Goal: Task Accomplishment & Management: Complete application form

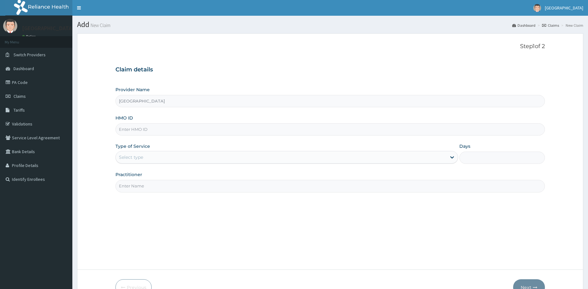
scroll to position [32, 0]
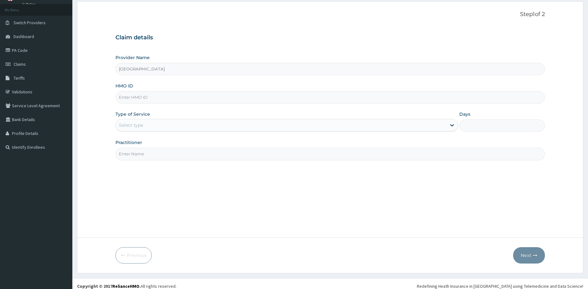
click at [164, 99] on input "HMO ID" at bounding box center [331, 97] width 430 height 12
paste input "SFA/11137/A"
type input "SFA/11137/A"
click at [153, 125] on div "Select type" at bounding box center [281, 125] width 331 height 10
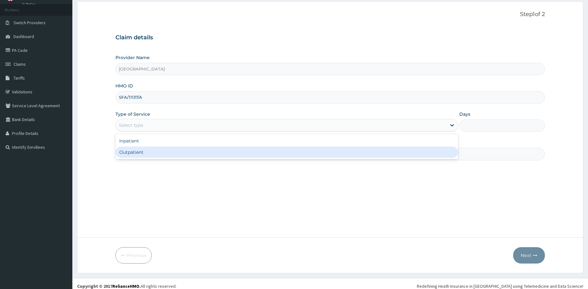
click at [149, 154] on div "Outpatient" at bounding box center [287, 152] width 343 height 11
type input "1"
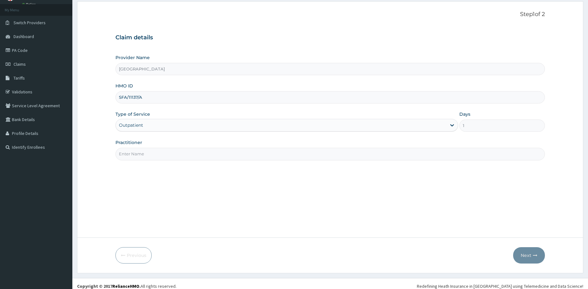
click at [151, 150] on input "Practitioner" at bounding box center [331, 154] width 430 height 12
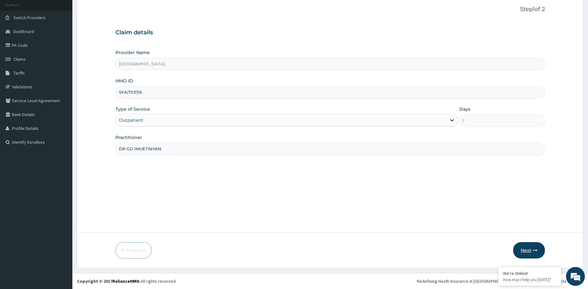
type input "DR GO IMUETINYAN"
click at [527, 253] on button "Next" at bounding box center [529, 250] width 32 height 16
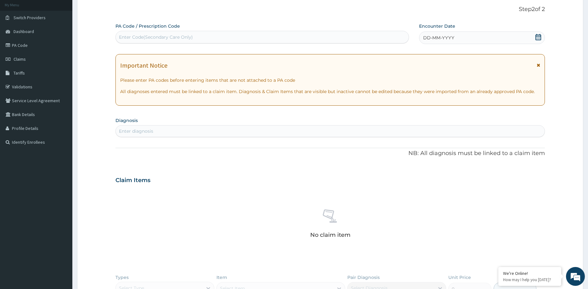
click at [540, 36] on icon at bounding box center [539, 37] width 6 height 6
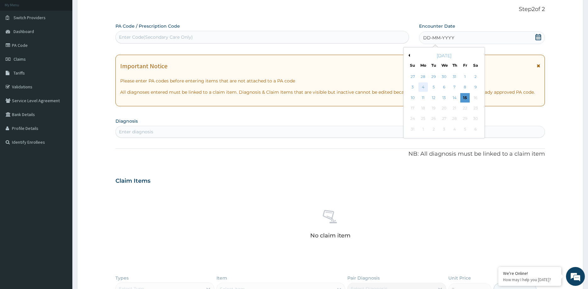
click at [421, 87] on div "4" at bounding box center [423, 87] width 9 height 9
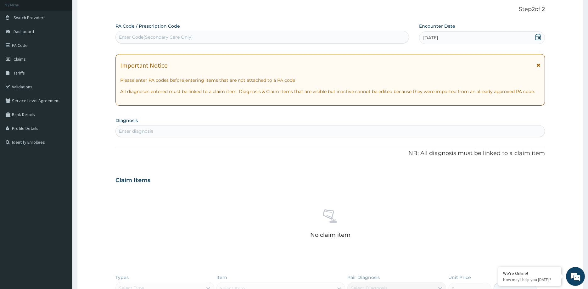
click at [538, 64] on icon at bounding box center [538, 65] width 3 height 4
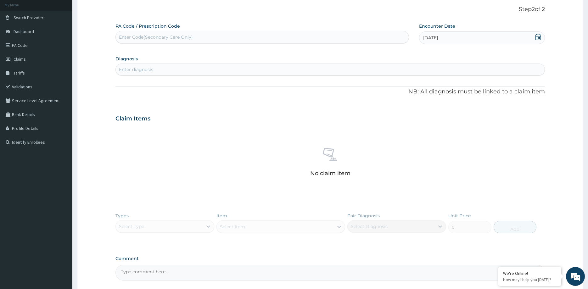
click at [181, 67] on div "Enter diagnosis" at bounding box center [330, 70] width 429 height 10
type input "[MEDICAL_DATA]"
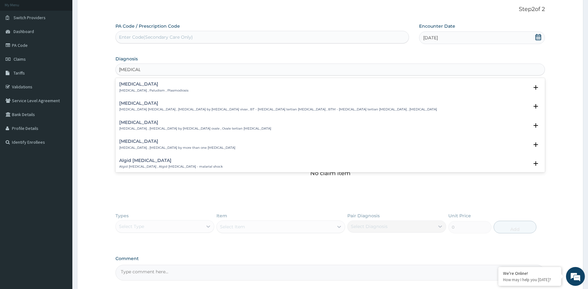
click at [150, 88] on div "[MEDICAL_DATA] [MEDICAL_DATA] , Paludism , Plasmodiosis" at bounding box center [153, 87] width 69 height 11
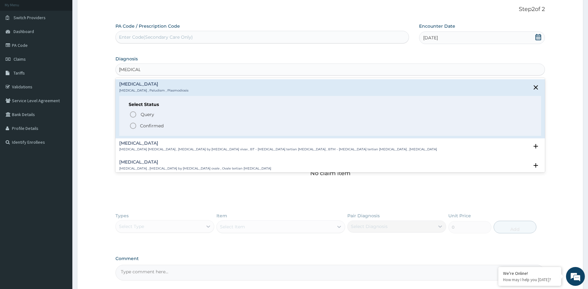
click at [147, 125] on p "Confirmed" at bounding box center [152, 126] width 24 height 6
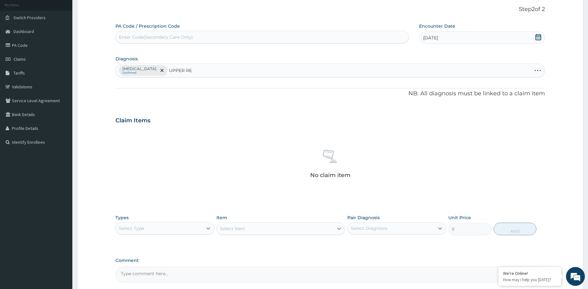
type input "UPPER RES"
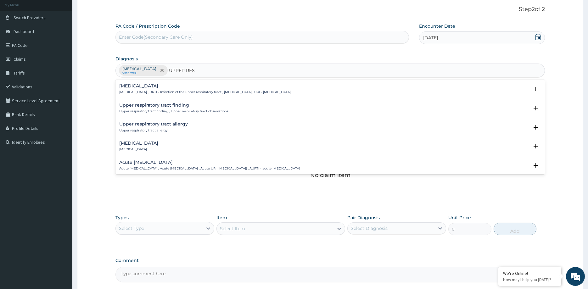
click at [158, 87] on h4 "[MEDICAL_DATA]" at bounding box center [205, 86] width 172 height 5
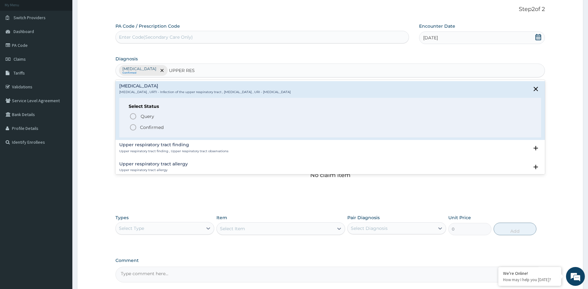
click at [135, 126] on circle "status option filled" at bounding box center [133, 128] width 6 height 6
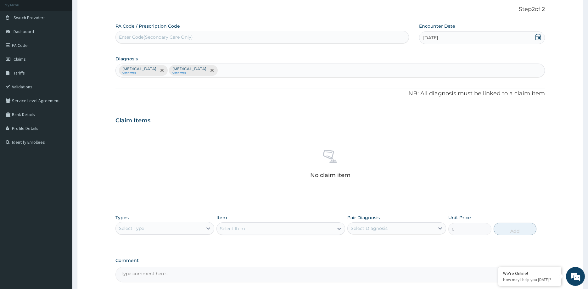
scroll to position [97, 0]
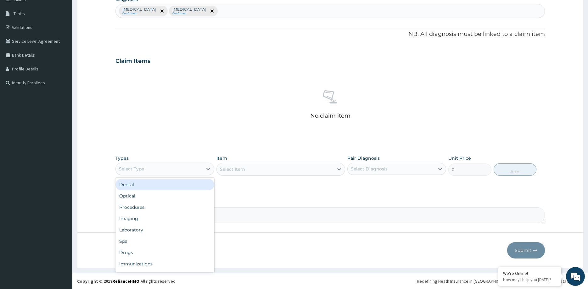
click at [162, 168] on div "Select Type" at bounding box center [159, 169] width 87 height 10
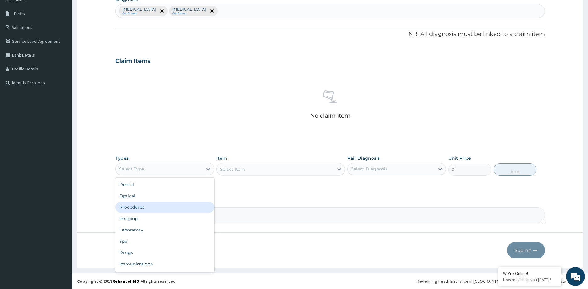
click at [151, 204] on div "Procedures" at bounding box center [165, 207] width 99 height 11
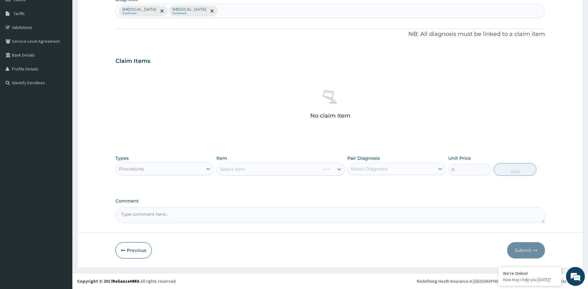
click at [256, 169] on div "Select Item" at bounding box center [281, 169] width 129 height 13
click at [255, 169] on div "Select Item" at bounding box center [275, 169] width 117 height 10
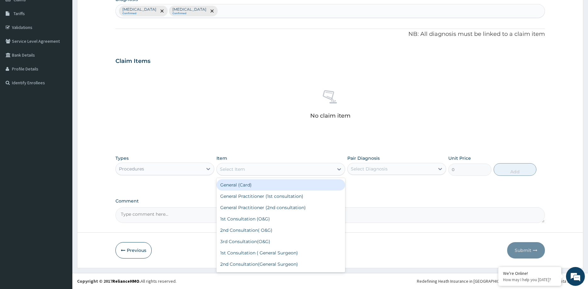
click at [251, 188] on div "General (Card)" at bounding box center [281, 184] width 129 height 11
type input "500"
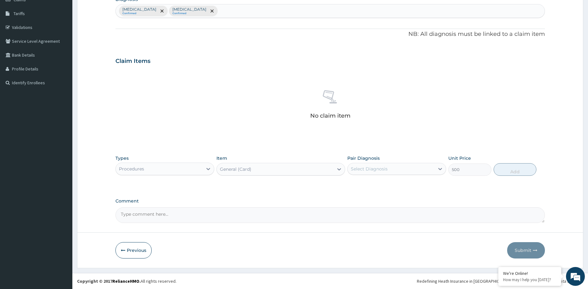
click at [359, 171] on div "Select Diagnosis" at bounding box center [369, 169] width 37 height 6
click at [380, 186] on div "[MEDICAL_DATA]" at bounding box center [396, 185] width 99 height 13
checkbox input "true"
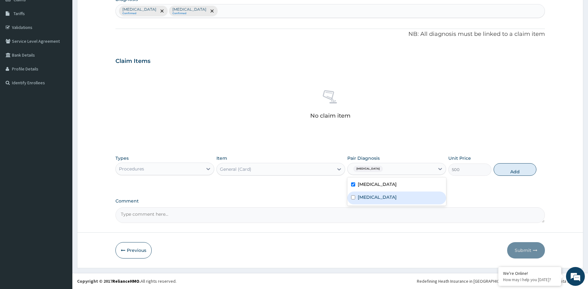
drag, startPoint x: 384, startPoint y: 201, endPoint x: 494, endPoint y: 177, distance: 113.1
click at [385, 201] on div "[MEDICAL_DATA]" at bounding box center [396, 198] width 99 height 13
checkbox input "true"
click at [520, 170] on button "Add" at bounding box center [515, 169] width 43 height 13
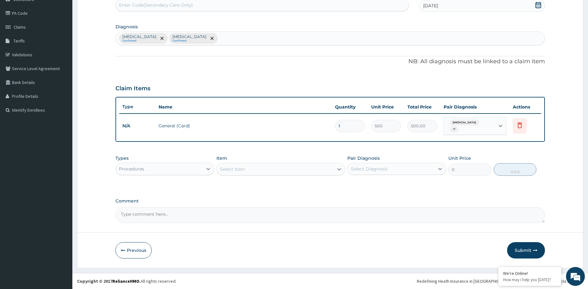
scroll to position [67, 0]
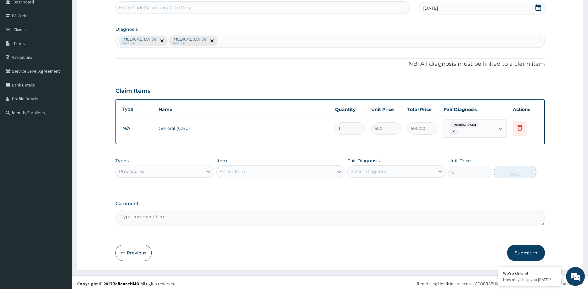
click at [265, 169] on div "Select Item" at bounding box center [275, 172] width 117 height 10
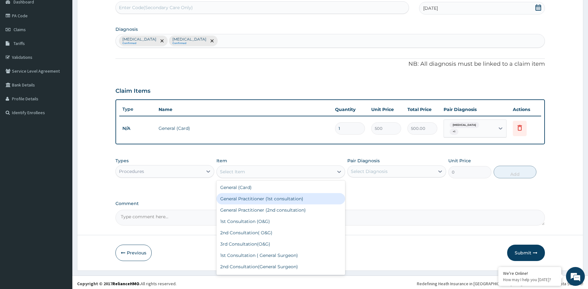
click at [267, 198] on div "General Practitioner (1st consultation)" at bounding box center [281, 198] width 129 height 11
type input "3600"
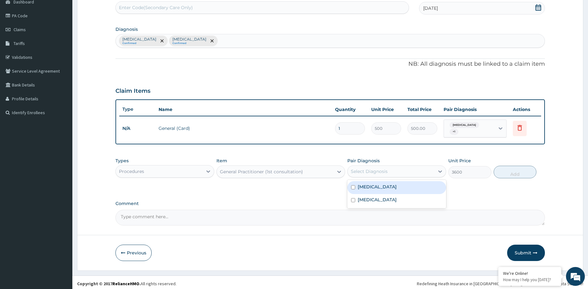
click at [391, 171] on div "Select Diagnosis" at bounding box center [391, 171] width 87 height 10
drag, startPoint x: 389, startPoint y: 185, endPoint x: 389, endPoint y: 201, distance: 15.4
click at [389, 186] on div "[MEDICAL_DATA]" at bounding box center [396, 187] width 99 height 13
checkbox input "true"
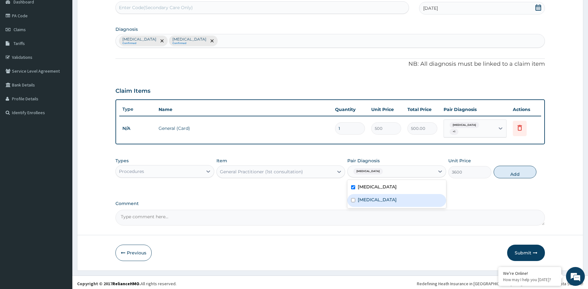
drag, startPoint x: 389, startPoint y: 201, endPoint x: 410, endPoint y: 195, distance: 22.4
click at [389, 201] on div "[MEDICAL_DATA]" at bounding box center [396, 200] width 99 height 13
checkbox input "true"
click at [513, 172] on button "Add" at bounding box center [515, 172] width 43 height 13
type input "0"
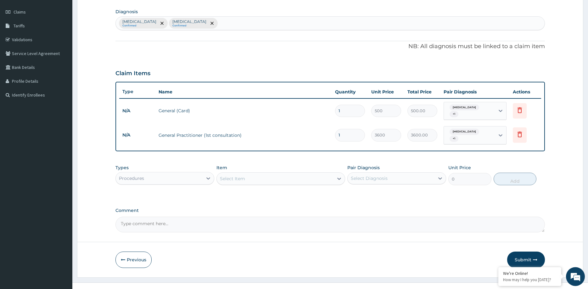
scroll to position [88, 0]
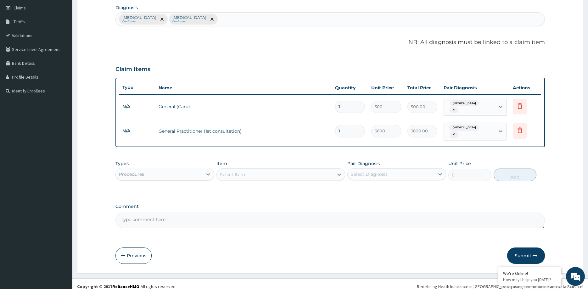
click at [157, 170] on div "Procedures" at bounding box center [159, 174] width 87 height 10
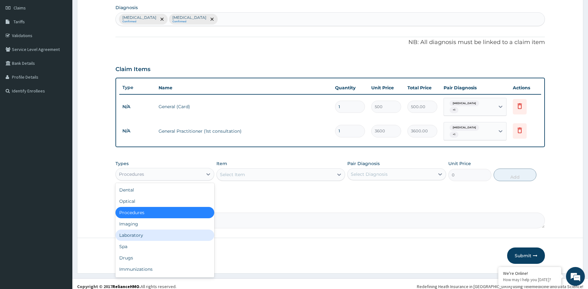
click at [144, 230] on div "Laboratory" at bounding box center [165, 235] width 99 height 11
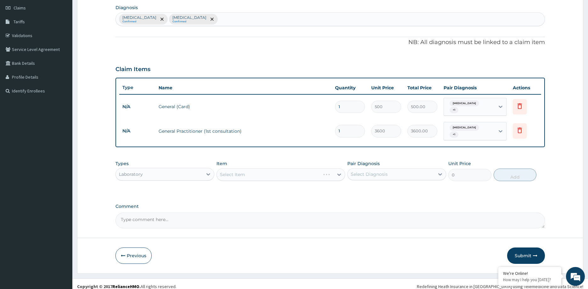
click at [265, 169] on div "Select Item" at bounding box center [281, 174] width 129 height 13
click at [263, 171] on div "Select Item" at bounding box center [281, 174] width 129 height 13
click at [262, 170] on div "Select Item" at bounding box center [281, 174] width 129 height 13
click at [260, 171] on div "Select Item" at bounding box center [281, 174] width 129 height 13
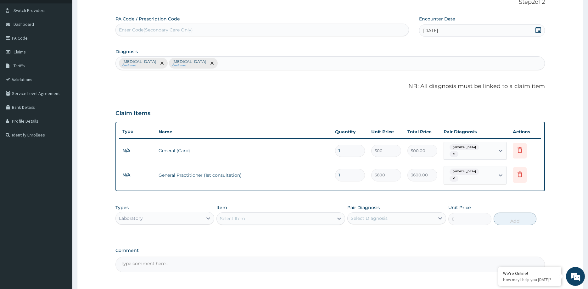
scroll to position [64, 0]
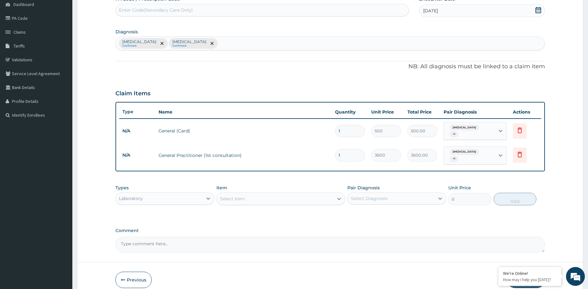
click at [254, 194] on div "Select Item" at bounding box center [275, 199] width 117 height 10
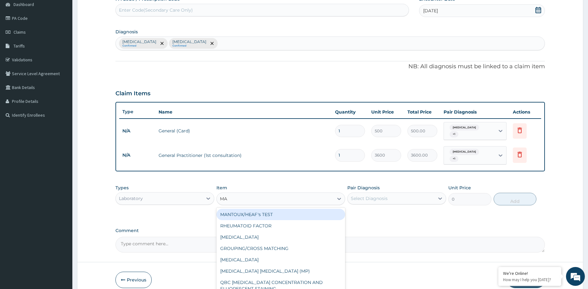
type input "MAL"
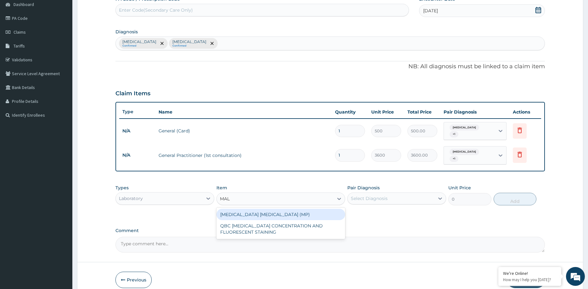
click at [261, 211] on div "[MEDICAL_DATA] [MEDICAL_DATA] (MP)" at bounding box center [281, 214] width 129 height 11
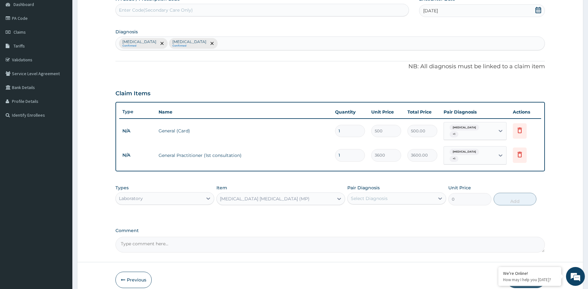
type input "1800"
click at [369, 195] on div "Select Diagnosis" at bounding box center [369, 198] width 37 height 6
click at [384, 209] on div "[MEDICAL_DATA]" at bounding box center [396, 214] width 99 height 13
checkbox input "true"
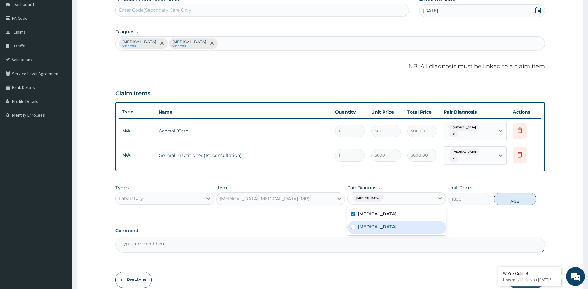
drag, startPoint x: 390, startPoint y: 223, endPoint x: 455, endPoint y: 218, distance: 65.0
click at [395, 224] on label "[MEDICAL_DATA]" at bounding box center [377, 227] width 39 height 6
checkbox input "true"
click at [515, 197] on button "Add" at bounding box center [515, 199] width 43 height 13
type input "0"
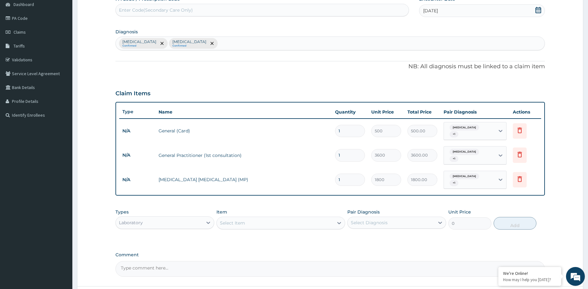
scroll to position [110, 0]
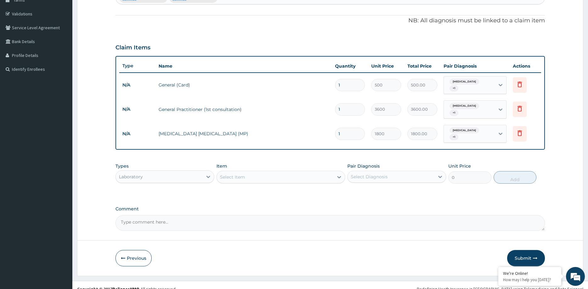
click at [259, 172] on div "Select Item" at bounding box center [275, 177] width 117 height 10
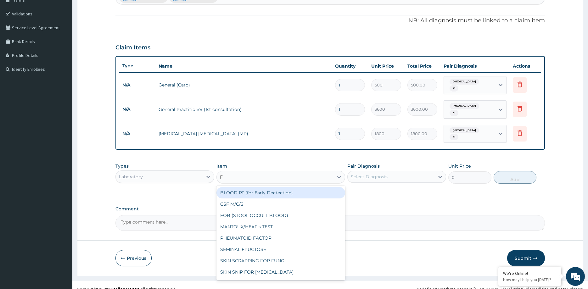
type input "FB"
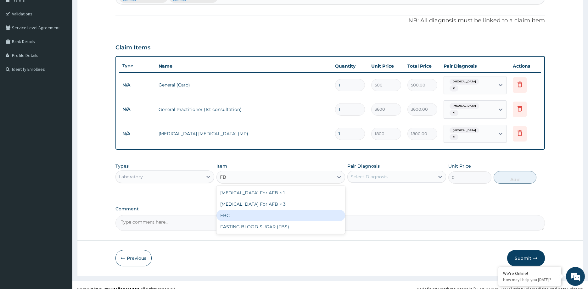
click at [242, 210] on div "FBC" at bounding box center [281, 215] width 129 height 11
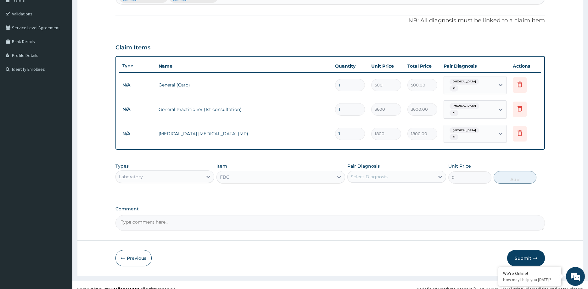
type input "4300"
drag, startPoint x: 379, startPoint y: 172, endPoint x: 388, endPoint y: 185, distance: 15.6
click at [380, 172] on div "Select Diagnosis" at bounding box center [391, 177] width 87 height 10
click at [382, 200] on div "[MEDICAL_DATA]" at bounding box center [396, 206] width 99 height 13
checkbox input "true"
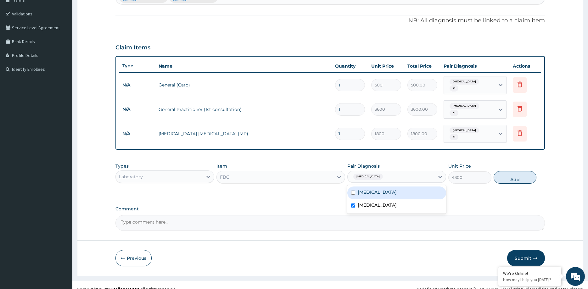
click at [382, 188] on div "[MEDICAL_DATA]" at bounding box center [396, 193] width 99 height 13
checkbox input "true"
click at [514, 171] on button "Add" at bounding box center [515, 177] width 43 height 13
type input "0"
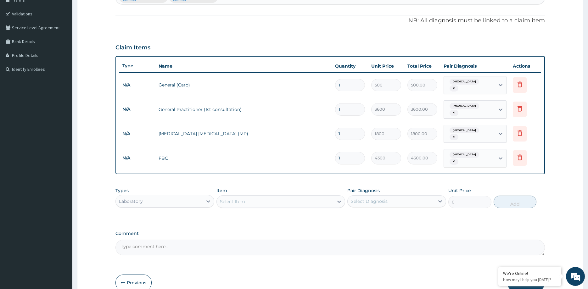
click at [161, 196] on div "Laboratory" at bounding box center [159, 201] width 87 height 10
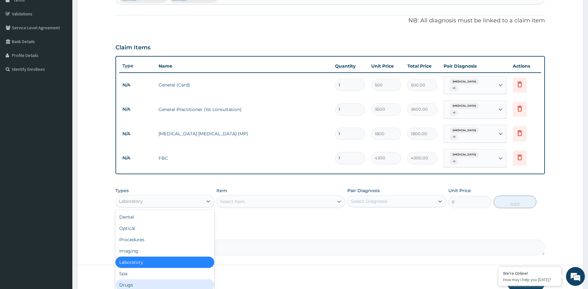
click at [150, 279] on div "Drugs" at bounding box center [165, 284] width 99 height 11
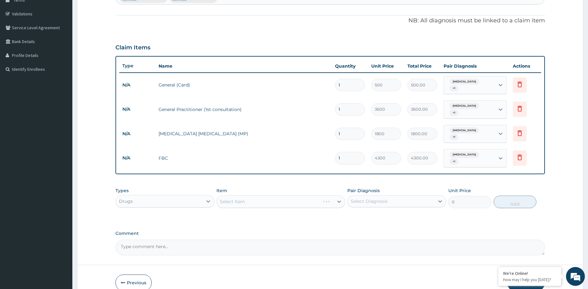
click at [249, 195] on div "Select Item" at bounding box center [281, 201] width 129 height 13
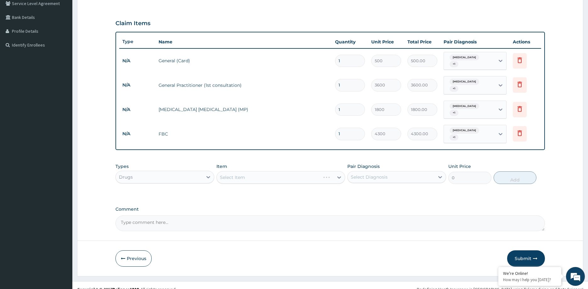
click at [237, 171] on div "Select Item" at bounding box center [281, 177] width 129 height 13
click at [237, 174] on div "Select Item" at bounding box center [232, 177] width 25 height 6
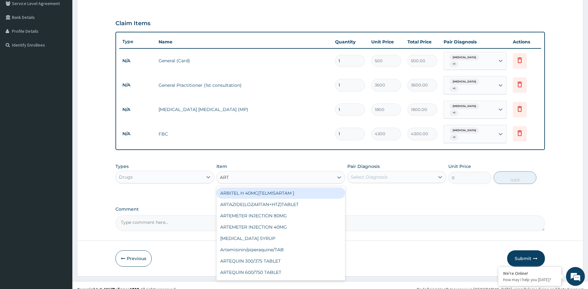
type input "ARTE"
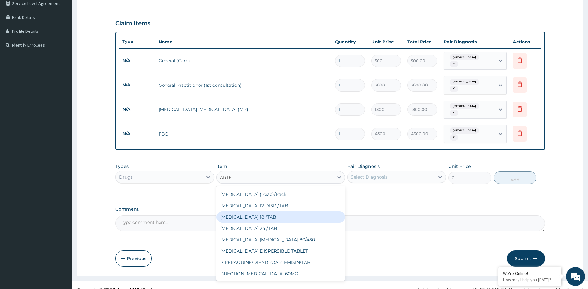
scroll to position [0, 0]
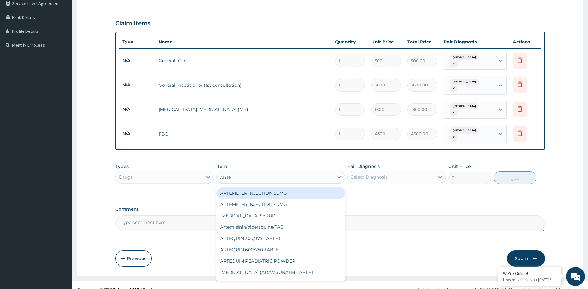
click at [273, 188] on div "ARTEMETER INJECTION 80MG" at bounding box center [281, 193] width 129 height 11
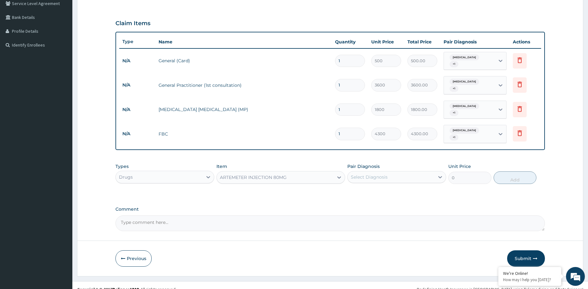
type input "1500"
click at [375, 174] on div "Select Diagnosis" at bounding box center [369, 177] width 37 height 6
click at [372, 189] on label "[MEDICAL_DATA]" at bounding box center [377, 192] width 39 height 6
checkbox input "true"
click at [507, 172] on button "Add" at bounding box center [515, 178] width 43 height 13
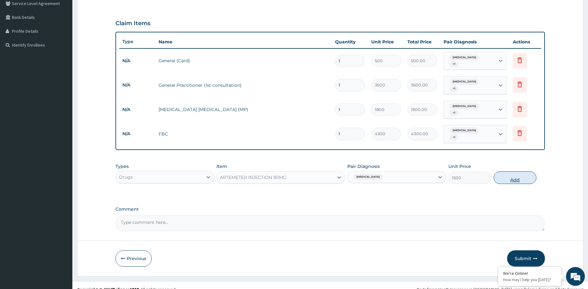
type input "0"
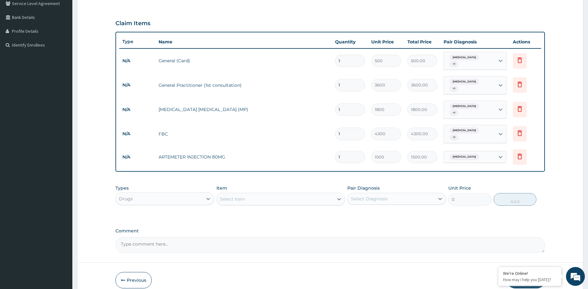
drag, startPoint x: 344, startPoint y: 149, endPoint x: 299, endPoint y: 148, distance: 45.3
click at [335, 151] on input "1" at bounding box center [350, 157] width 30 height 12
type input "6"
type input "9000.00"
type input "6"
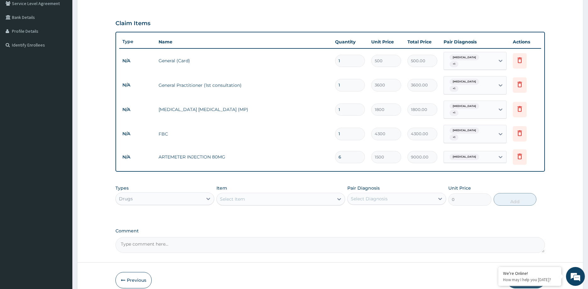
click at [244, 196] on div "Select Item" at bounding box center [232, 199] width 25 height 6
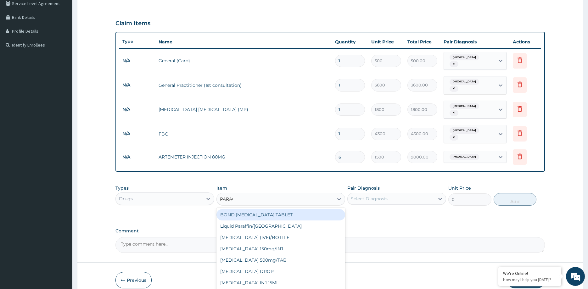
type input "PARACE"
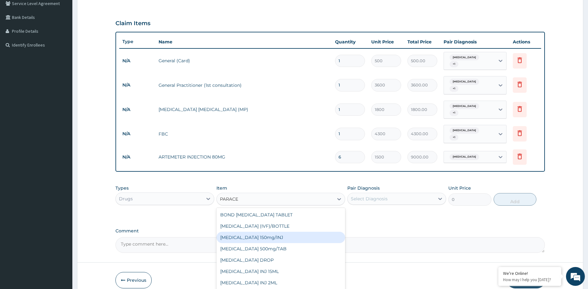
scroll to position [10, 0]
click at [270, 233] on div "[MEDICAL_DATA] 500mg/TAB" at bounding box center [281, 238] width 129 height 11
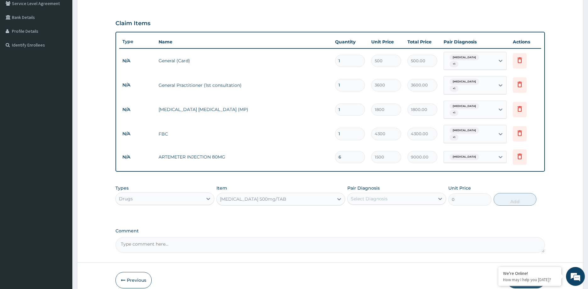
type input "16.5375"
click at [379, 196] on div "Select Diagnosis" at bounding box center [369, 199] width 37 height 6
click at [381, 210] on div "[MEDICAL_DATA]" at bounding box center [396, 215] width 99 height 13
checkbox input "true"
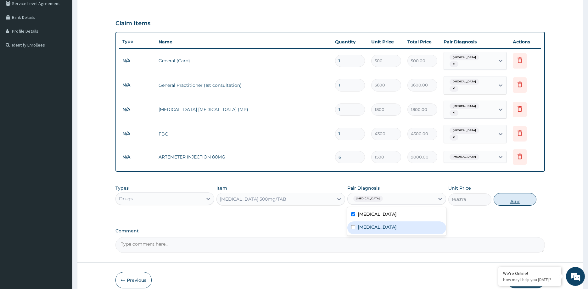
click at [517, 193] on button "Add" at bounding box center [515, 199] width 43 height 13
type input "0"
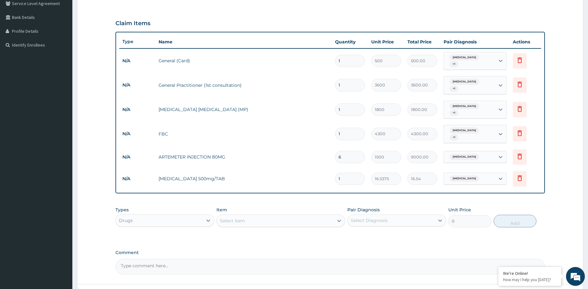
drag, startPoint x: 346, startPoint y: 170, endPoint x: 285, endPoint y: 172, distance: 61.4
click at [335, 173] on input "1" at bounding box center [350, 179] width 30 height 12
type input "3"
type input "49.61"
type input "30"
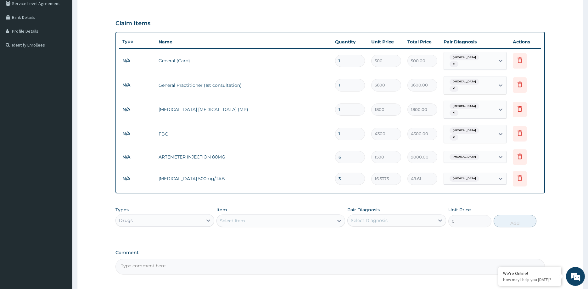
type input "496.13"
type input "30"
click at [227, 218] on div "Select Item" at bounding box center [232, 221] width 25 height 6
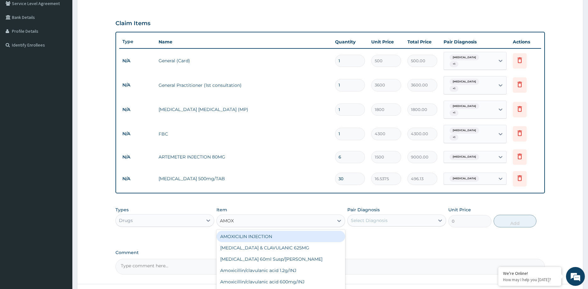
type input "AMOXY"
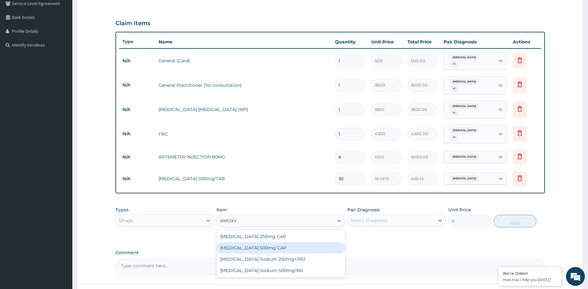
click at [277, 242] on div "[MEDICAL_DATA] 500mg CAP" at bounding box center [281, 247] width 129 height 11
type input "66.15"
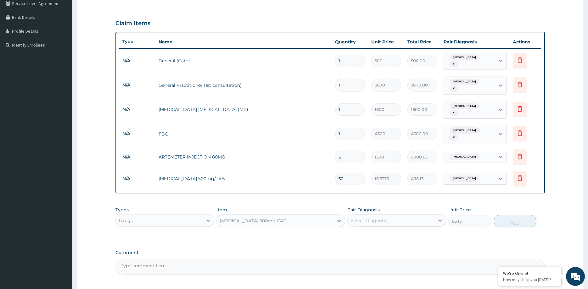
click at [371, 217] on div "Select Diagnosis" at bounding box center [369, 220] width 37 height 6
drag, startPoint x: 392, startPoint y: 240, endPoint x: 437, endPoint y: 241, distance: 44.7
click at [397, 246] on label "[MEDICAL_DATA]" at bounding box center [377, 249] width 39 height 6
checkbox input "true"
click at [527, 217] on button "Add" at bounding box center [515, 221] width 43 height 13
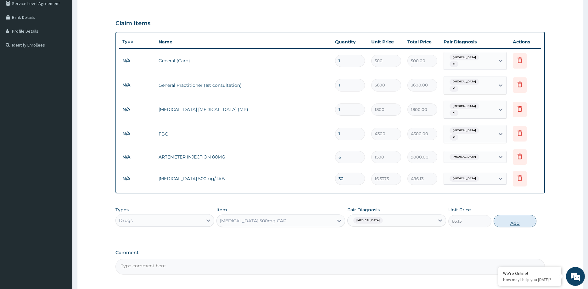
type input "0"
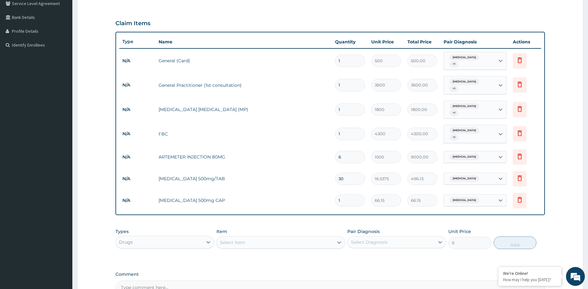
type input "15"
type input "992.25"
type input "15"
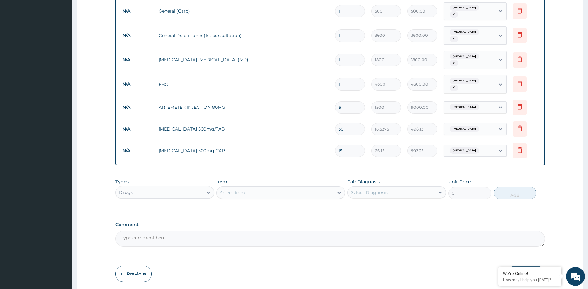
scroll to position [200, 0]
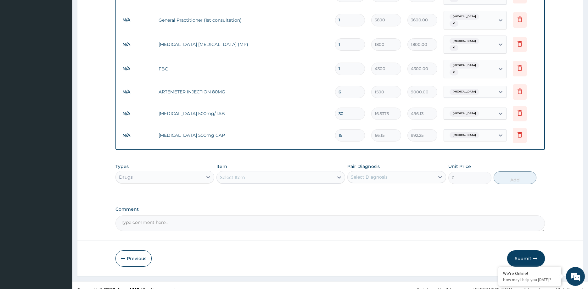
click at [240, 172] on div "Select Item" at bounding box center [275, 177] width 117 height 10
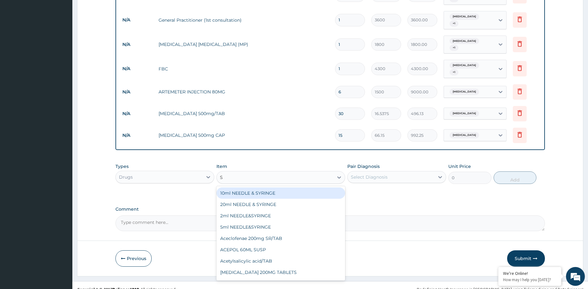
type input "SY"
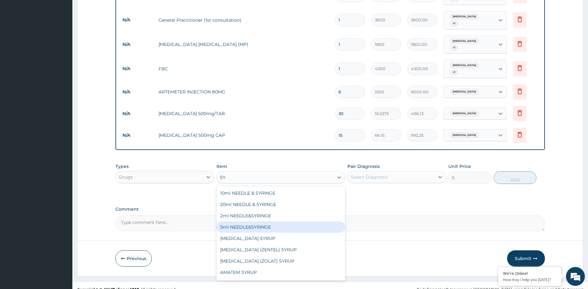
click at [248, 222] on div "5ml NEEDLE&SYRINGE" at bounding box center [281, 227] width 129 height 11
type input "82.6875"
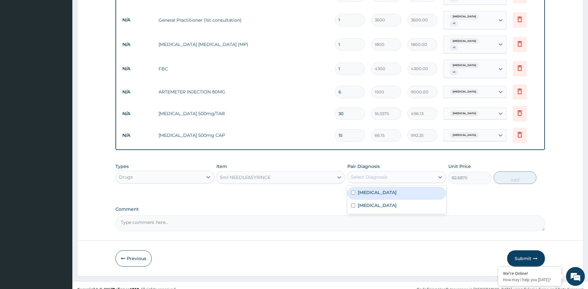
click at [401, 172] on div "Select Diagnosis" at bounding box center [391, 177] width 87 height 10
drag, startPoint x: 393, startPoint y: 186, endPoint x: 468, endPoint y: 187, distance: 75.2
click at [400, 187] on div "[MEDICAL_DATA]" at bounding box center [396, 193] width 99 height 13
checkbox input "true"
click at [509, 172] on button "Add" at bounding box center [515, 178] width 43 height 13
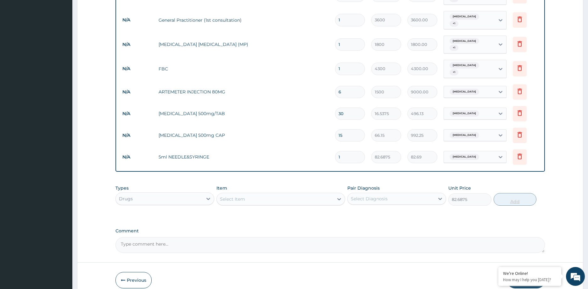
type input "0"
drag, startPoint x: 345, startPoint y: 151, endPoint x: 302, endPoint y: 145, distance: 43.2
click at [335, 151] on input "1" at bounding box center [350, 157] width 30 height 12
type input "3"
type input "248.06"
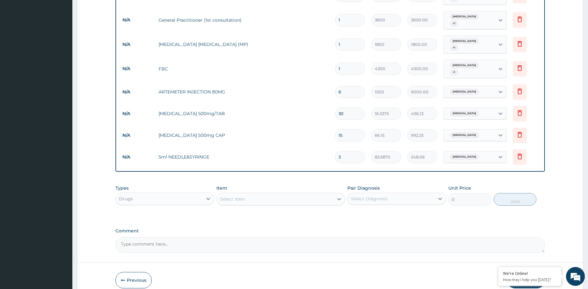
type input "3"
click at [293, 182] on div "Types Drugs Item Select Item Pair Diagnosis Select Diagnosis Unit Price 0 Add" at bounding box center [331, 195] width 430 height 27
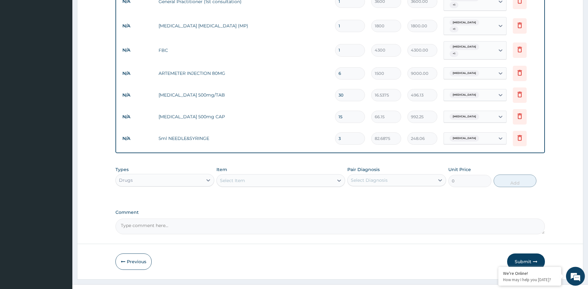
scroll to position [221, 0]
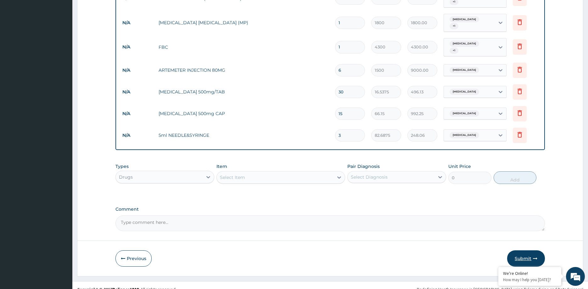
click at [523, 251] on button "Submit" at bounding box center [526, 259] width 38 height 16
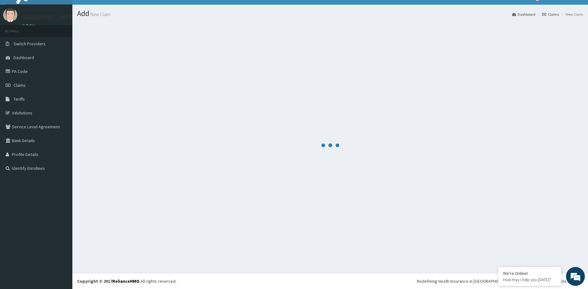
scroll to position [11, 0]
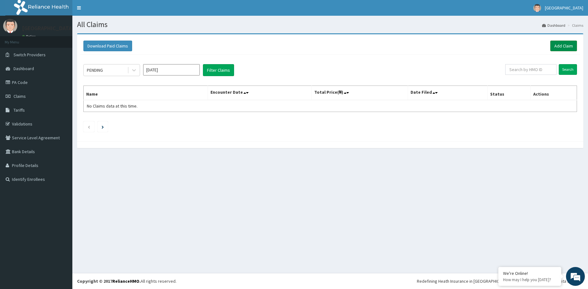
click at [562, 47] on link "Add Claim" at bounding box center [563, 46] width 27 height 11
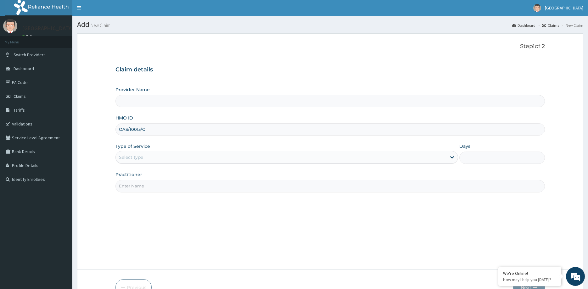
type input "OAS/10013/C"
click at [171, 159] on div "Select type" at bounding box center [281, 157] width 331 height 10
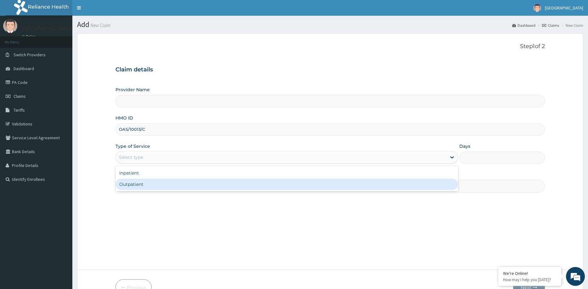
click at [163, 184] on div "Outpatient" at bounding box center [287, 184] width 343 height 11
type input "1"
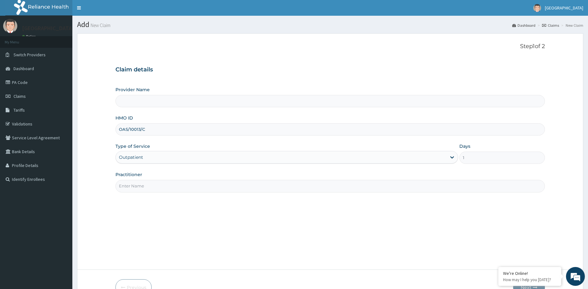
click at [139, 187] on input "Practitioner" at bounding box center [331, 186] width 430 height 12
type input "DR GO IMUETINYAN"
type input "[GEOGRAPHIC_DATA]"
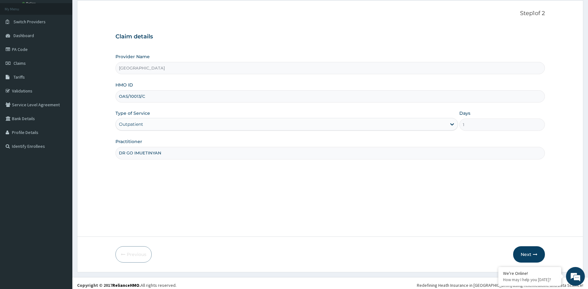
scroll to position [37, 0]
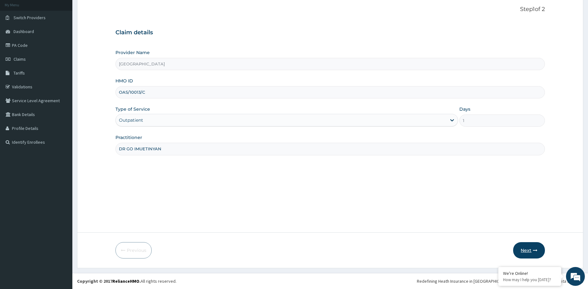
type input "DR GO IMUETINYAN"
click at [527, 248] on button "Next" at bounding box center [529, 250] width 32 height 16
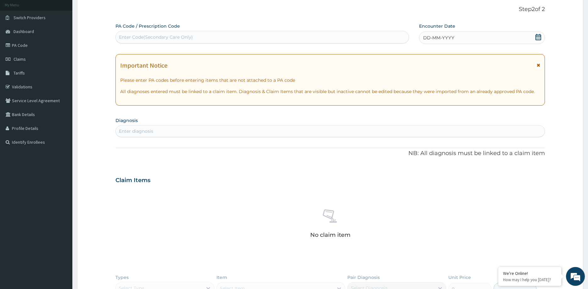
click at [539, 65] on icon at bounding box center [538, 65] width 3 height 4
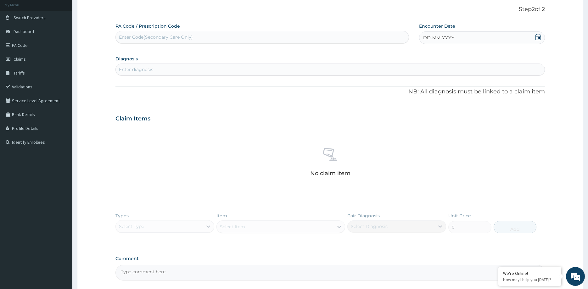
click at [538, 39] on icon at bounding box center [539, 37] width 6 height 6
click at [420, 88] on div "4" at bounding box center [423, 87] width 9 height 9
click at [193, 71] on div "Enter diagnosis" at bounding box center [330, 70] width 429 height 10
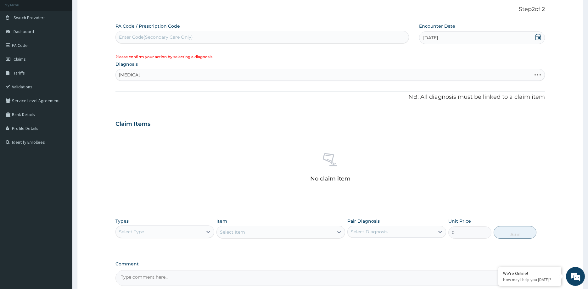
drag, startPoint x: 136, startPoint y: 73, endPoint x: 118, endPoint y: 72, distance: 18.3
click at [118, 72] on div "MALARIA MALARIA" at bounding box center [324, 75] width 416 height 10
drag, startPoint x: 140, startPoint y: 75, endPoint x: 106, endPoint y: 76, distance: 34.6
click at [106, 76] on form "Step 2 of 2 PA Code / Prescription Code Enter Code(Secondary Care Only) Encount…" at bounding box center [330, 163] width 506 height 335
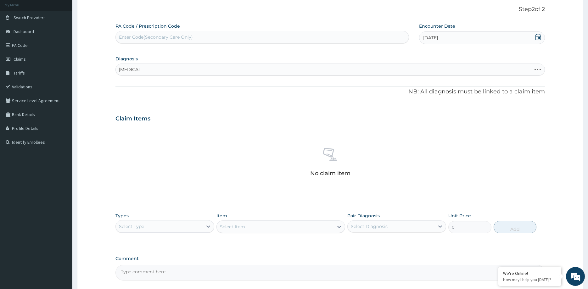
click at [141, 70] on div "MALARIA MALARIA" at bounding box center [324, 70] width 416 height 10
type input "M"
type input "[MEDICAL_DATA]"
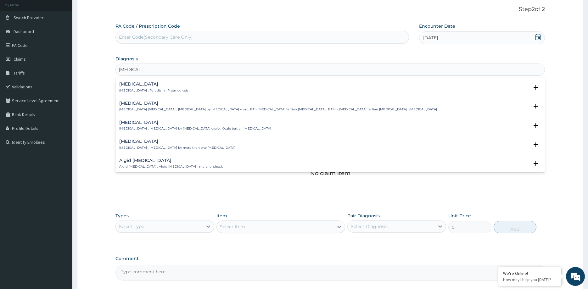
click at [148, 89] on p "[MEDICAL_DATA] , Paludism , Plasmodiosis" at bounding box center [153, 90] width 69 height 4
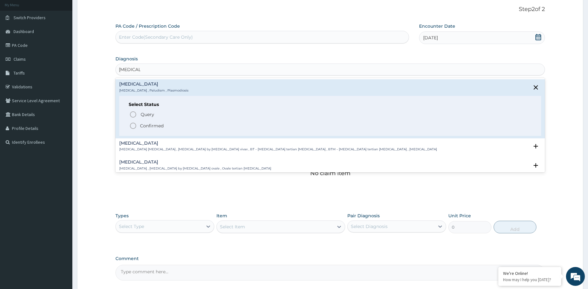
click at [140, 127] on span "Confirmed" at bounding box center [330, 126] width 403 height 8
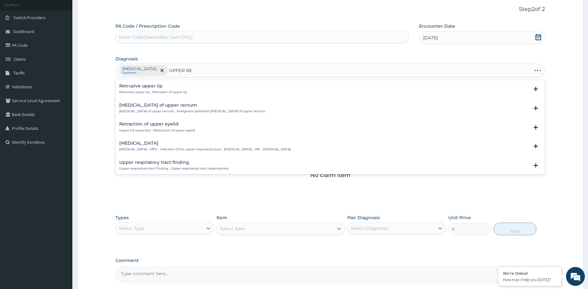
type input "UPPER RES"
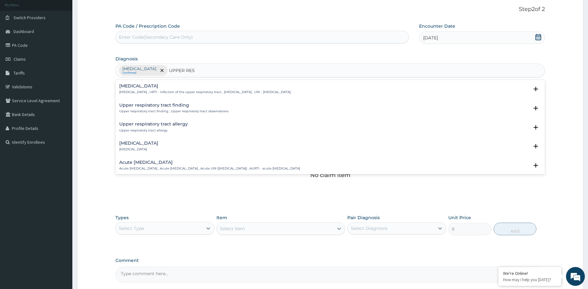
click at [159, 90] on div "Upper respiratory infection Upper respiratory infection , URTI - Infection of t…" at bounding box center [205, 89] width 172 height 11
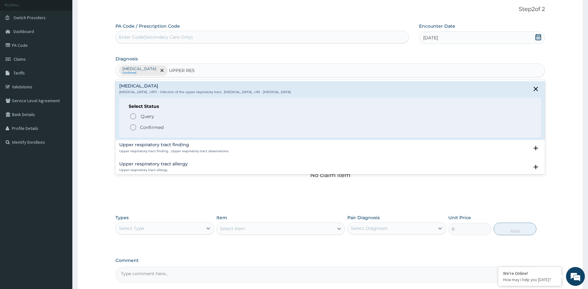
click at [147, 127] on p "Confirmed" at bounding box center [152, 127] width 24 height 6
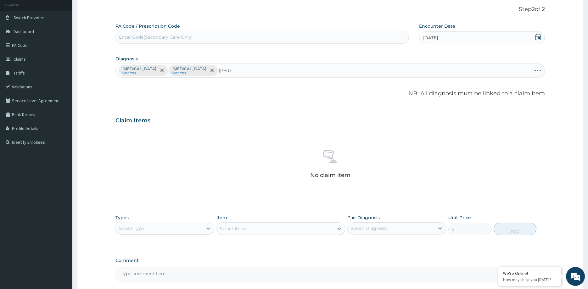
type input "GASTR"
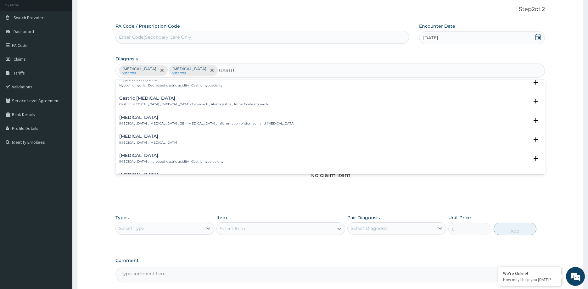
scroll to position [476, 0]
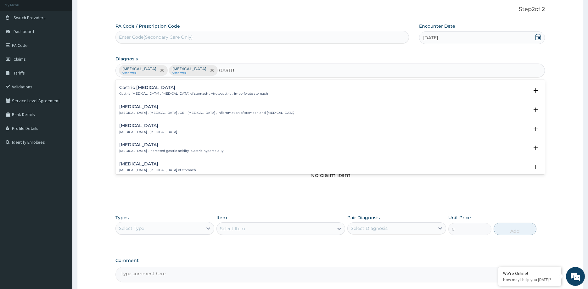
click at [140, 112] on p "Gastroenteritis , Gastroenteropathy , GE - Gastroenteritis , Inflammation of st…" at bounding box center [206, 113] width 175 height 4
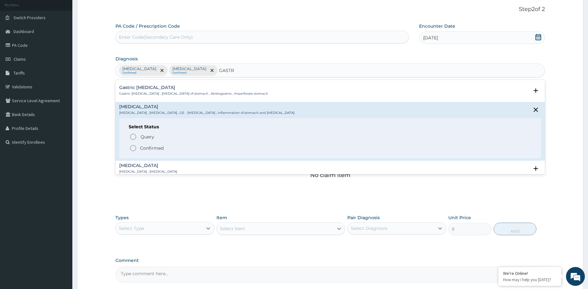
click at [137, 150] on span "Confirmed" at bounding box center [330, 148] width 403 height 8
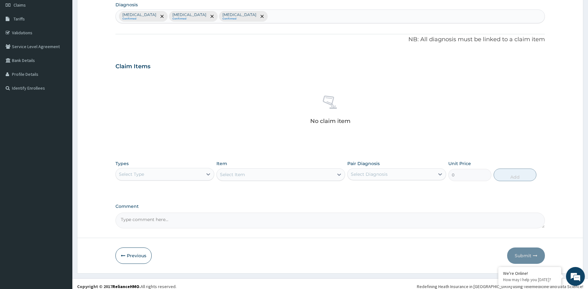
scroll to position [97, 0]
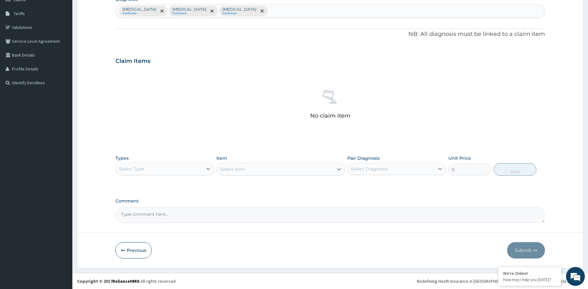
click at [147, 168] on div "Select Type" at bounding box center [159, 169] width 87 height 10
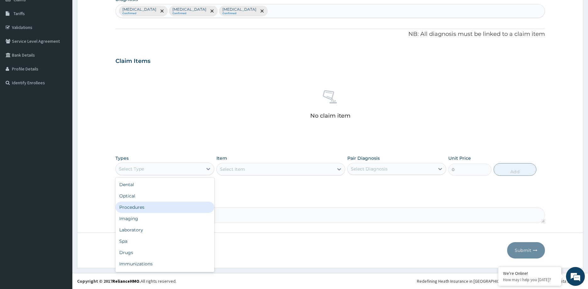
click at [153, 207] on div "Procedures" at bounding box center [165, 207] width 99 height 11
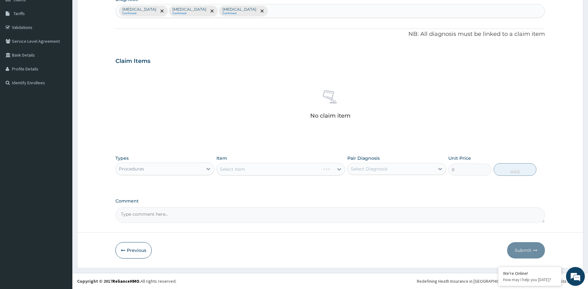
click at [252, 168] on div "Select Item" at bounding box center [281, 169] width 129 height 13
click at [280, 169] on div "Select Item" at bounding box center [281, 169] width 129 height 13
click at [248, 169] on div "Select Item" at bounding box center [281, 169] width 129 height 13
click at [261, 169] on div "Select Item" at bounding box center [281, 169] width 129 height 13
click at [259, 170] on div "Select Item" at bounding box center [281, 169] width 129 height 13
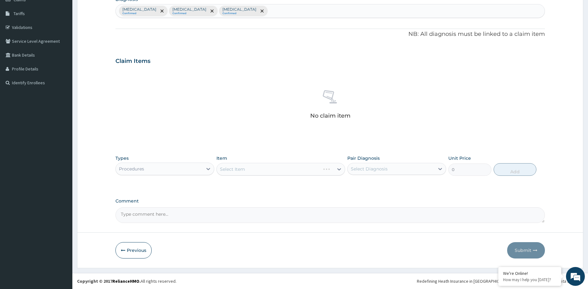
click at [244, 173] on div "Select Item" at bounding box center [281, 169] width 129 height 13
click at [245, 172] on div "Select Item" at bounding box center [281, 169] width 129 height 13
click at [248, 171] on div "Select Item" at bounding box center [281, 169] width 129 height 13
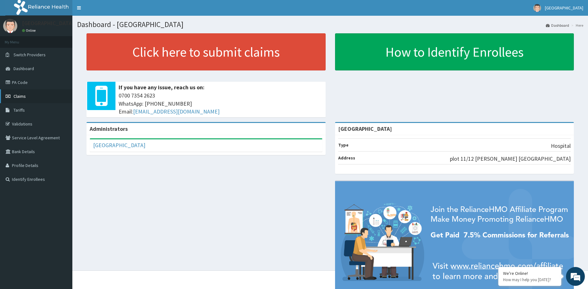
click at [23, 97] on span "Claims" at bounding box center [20, 96] width 12 height 6
